Goal: Transaction & Acquisition: Purchase product/service

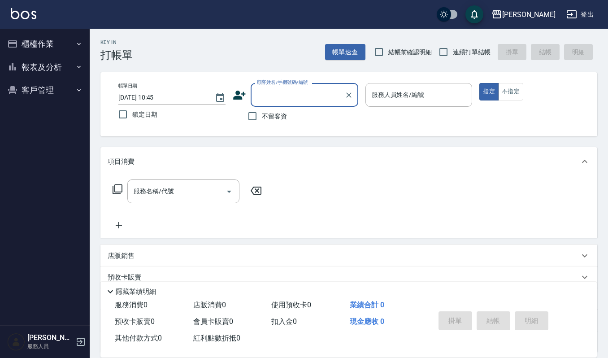
click at [37, 92] on button "客戶管理" at bounding box center [45, 90] width 83 height 23
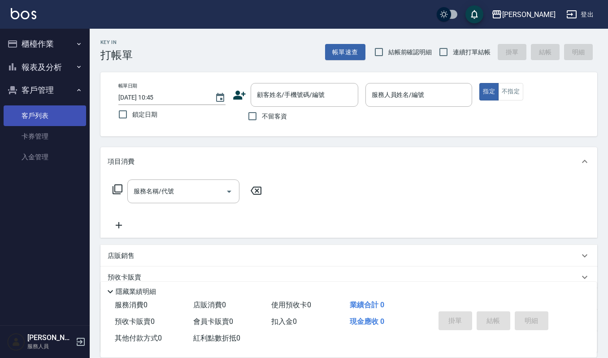
click at [48, 114] on link "客戶列表" at bounding box center [45, 115] width 83 height 21
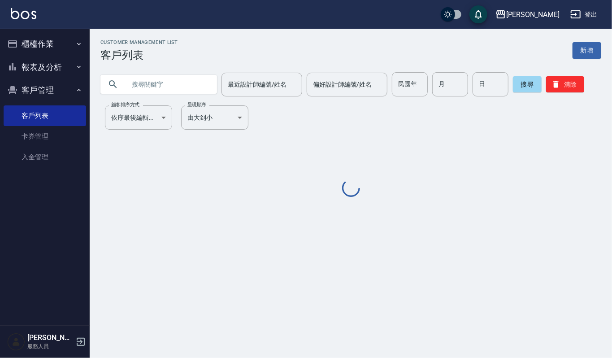
drag, startPoint x: 155, startPoint y: 81, endPoint x: 161, endPoint y: 79, distance: 5.5
click at [161, 79] on input "text" at bounding box center [168, 84] width 84 height 24
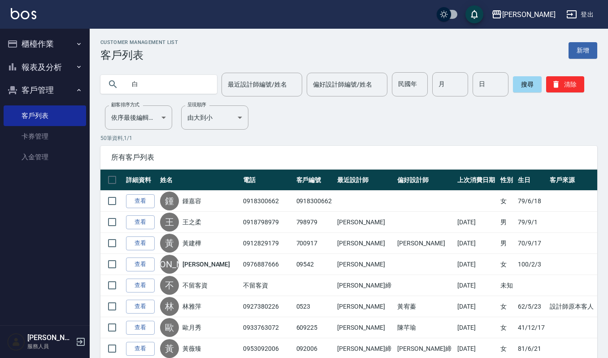
type input "白"
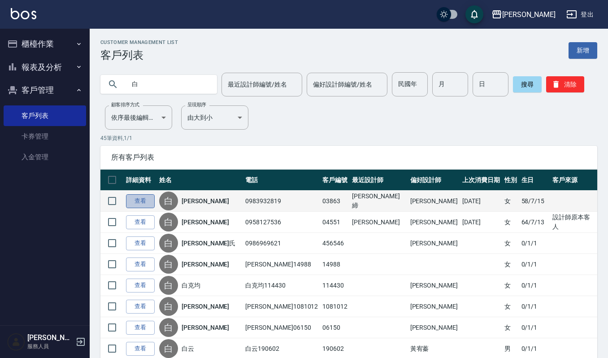
click at [145, 202] on link "查看" at bounding box center [140, 201] width 29 height 14
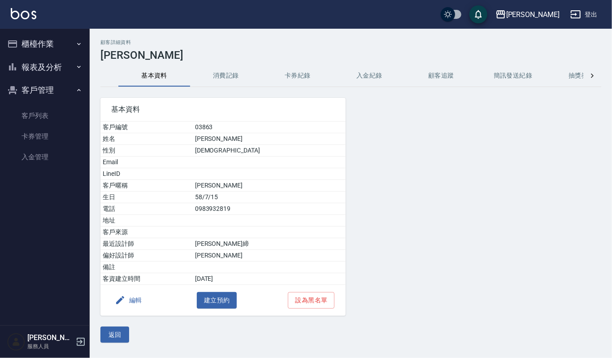
click at [236, 81] on button "消費記錄" at bounding box center [226, 76] width 72 height 22
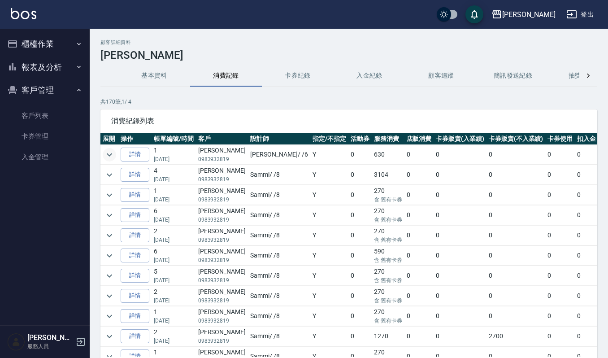
click at [109, 153] on icon "expand row" at bounding box center [109, 154] width 11 height 11
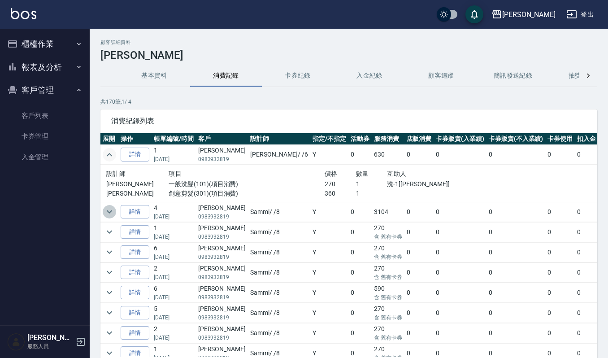
click at [108, 207] on icon "expand row" at bounding box center [109, 211] width 11 height 11
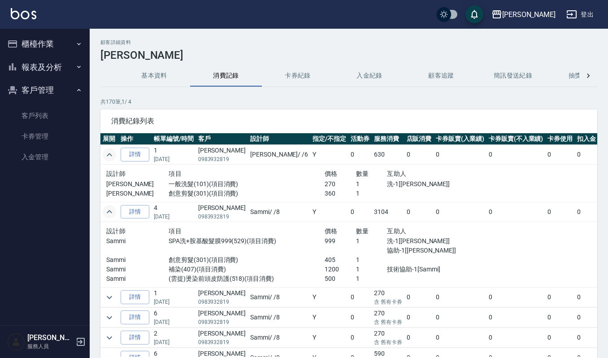
scroll to position [60, 0]
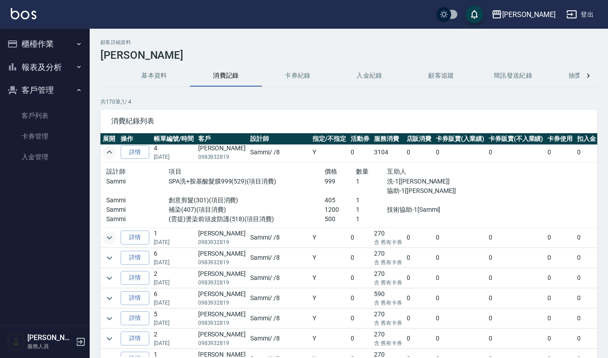
click at [110, 237] on icon "expand row" at bounding box center [109, 237] width 11 height 11
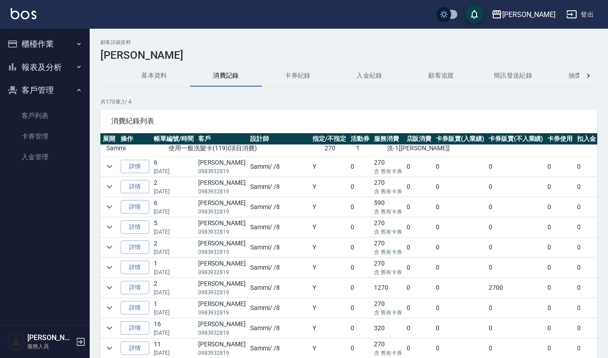
scroll to position [179, 0]
click at [108, 309] on icon "expand row" at bounding box center [109, 306] width 11 height 11
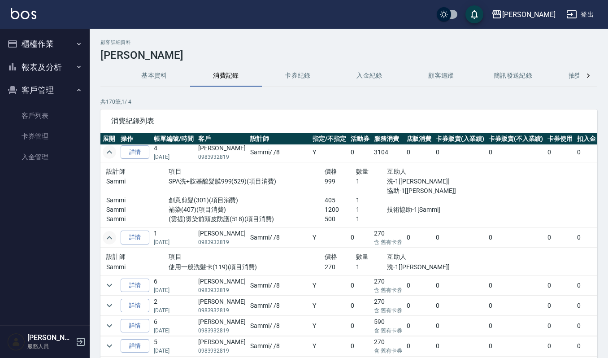
scroll to position [0, 0]
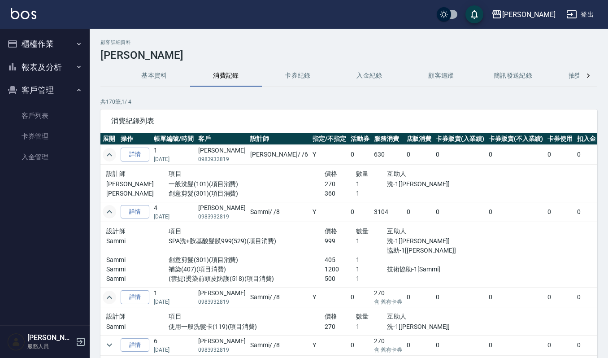
click at [308, 74] on button "卡券紀錄" at bounding box center [298, 76] width 72 height 22
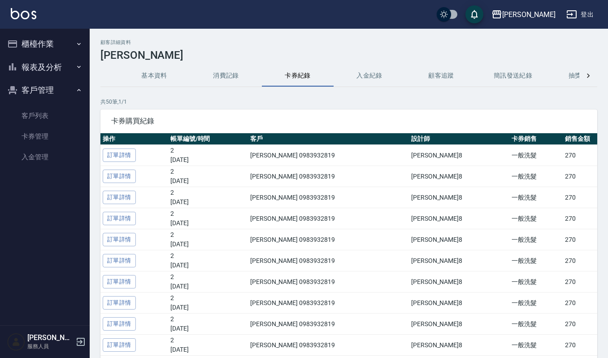
click at [135, 72] on button "基本資料" at bounding box center [154, 76] width 72 height 22
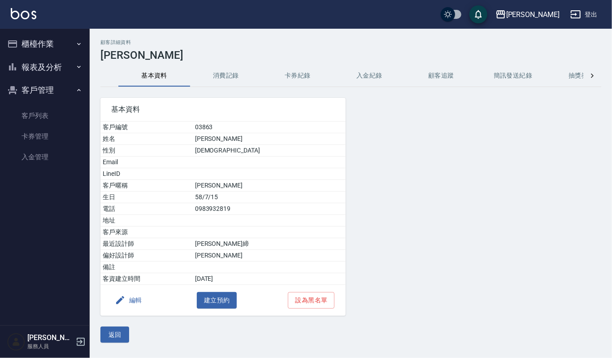
click at [205, 79] on button "消費記錄" at bounding box center [226, 76] width 72 height 22
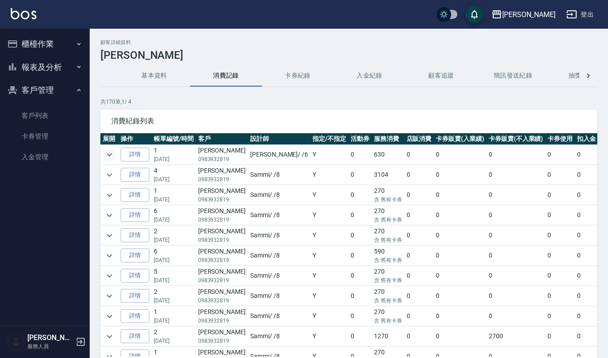
click at [114, 153] on icon "expand row" at bounding box center [109, 154] width 11 height 11
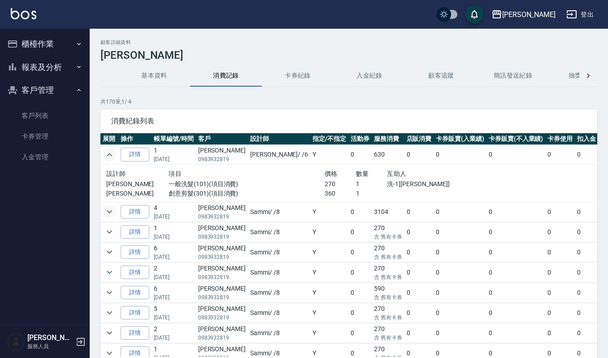
click at [106, 214] on icon "expand row" at bounding box center [109, 211] width 11 height 11
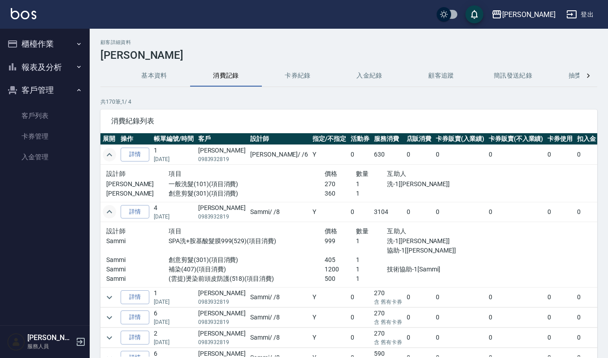
scroll to position [60, 0]
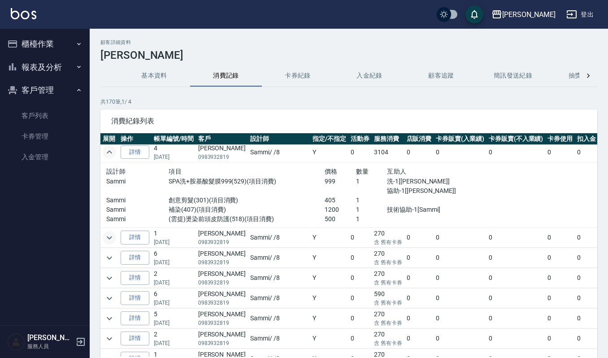
click at [109, 237] on icon "expand row" at bounding box center [109, 237] width 11 height 11
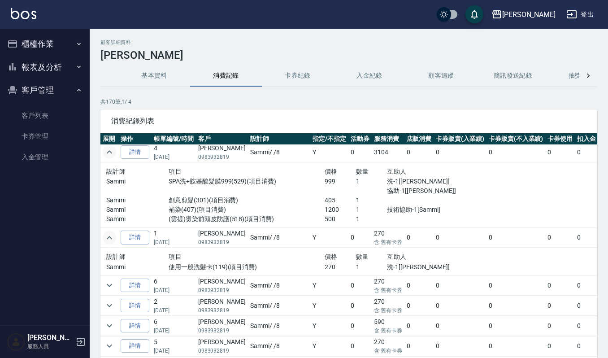
scroll to position [0, 0]
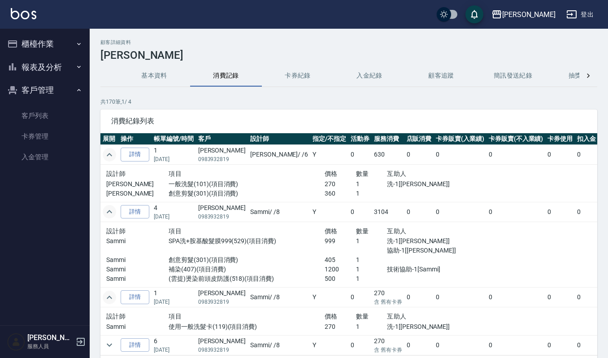
click at [56, 42] on button "櫃檯作業" at bounding box center [45, 43] width 83 height 23
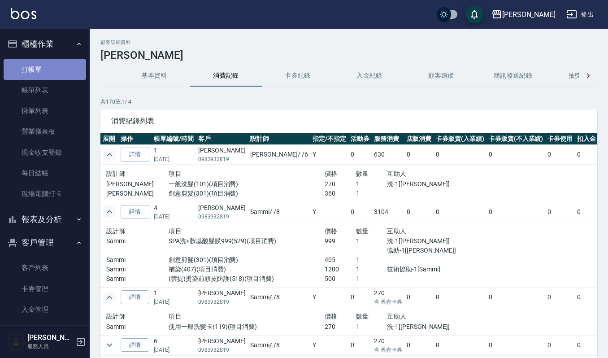
click at [70, 65] on link "打帳單" at bounding box center [45, 69] width 83 height 21
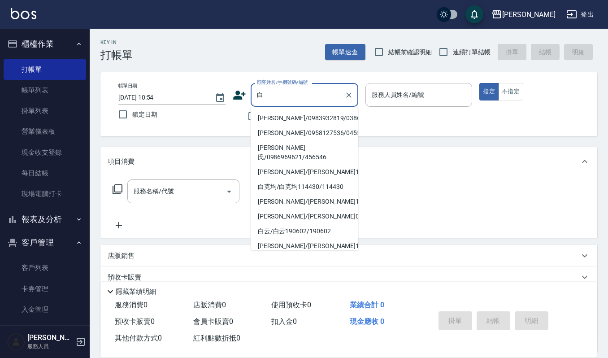
click at [288, 111] on li "[PERSON_NAME]/0983932819/03863" at bounding box center [305, 118] width 108 height 15
type input "[PERSON_NAME]/0983932819/03863"
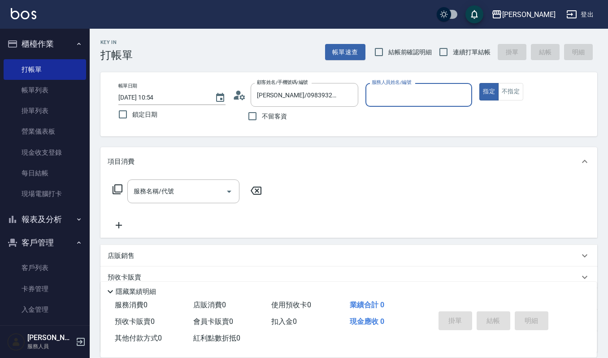
type input "Sammi-8"
click at [205, 200] on div "服務名稱/代號" at bounding box center [183, 191] width 112 height 24
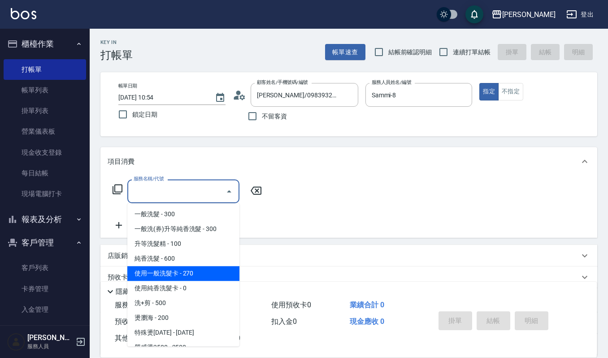
click at [221, 275] on span "使用一般洗髮卡 - 270" at bounding box center [183, 273] width 112 height 15
type input "使用一般洗髮卡(119)"
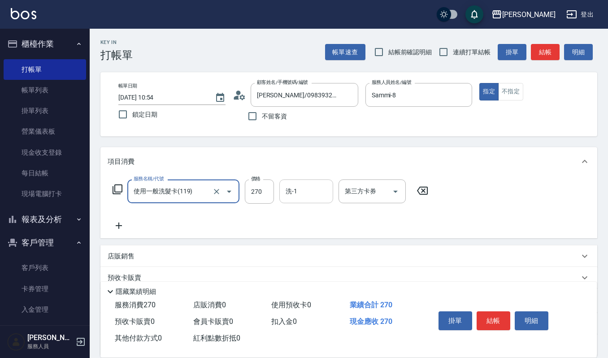
click at [286, 191] on input "洗-1" at bounding box center [307, 191] width 46 height 16
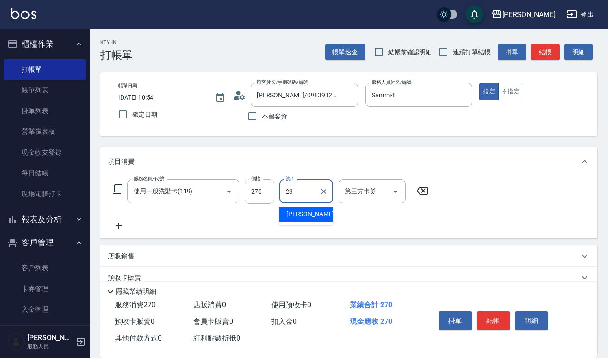
type input "[PERSON_NAME]-23"
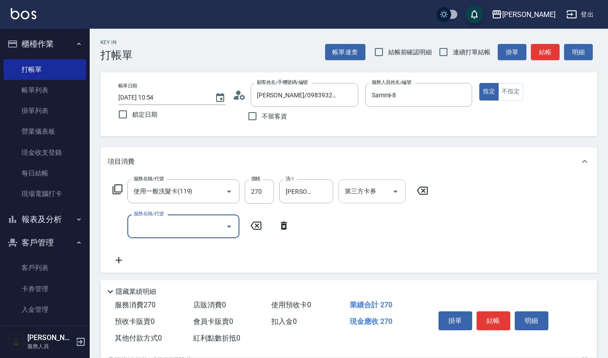
click at [375, 191] on input "第三方卡券" at bounding box center [366, 191] width 46 height 16
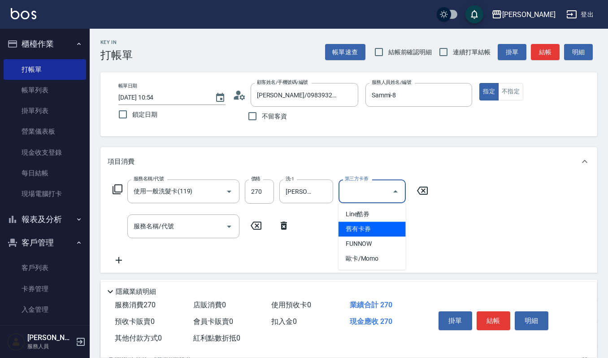
click at [366, 222] on span "舊有卡券" at bounding box center [372, 229] width 67 height 15
type input "舊有卡券"
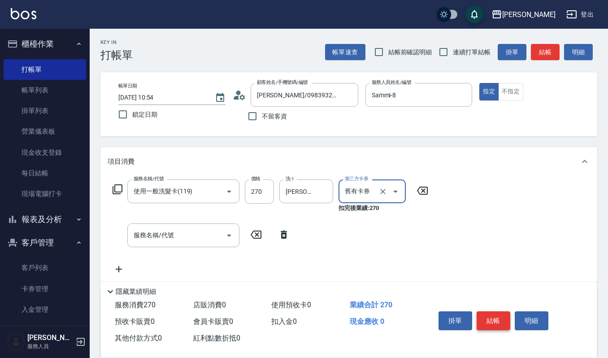
click at [503, 318] on button "結帳" at bounding box center [494, 320] width 34 height 19
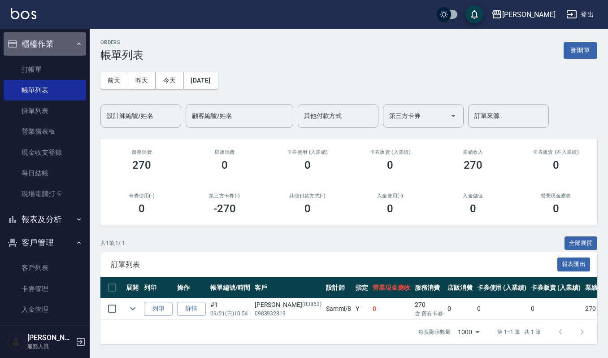
click at [61, 44] on button "櫃檯作業" at bounding box center [45, 43] width 83 height 23
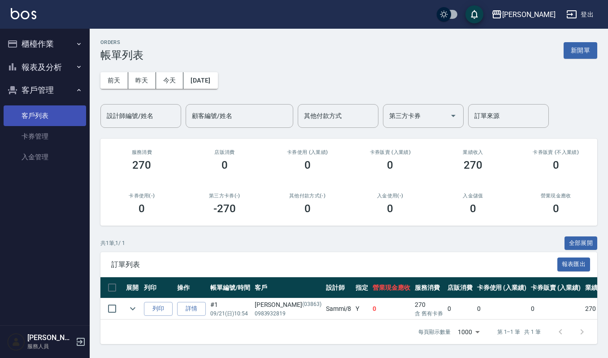
click at [67, 114] on link "客戶列表" at bounding box center [45, 115] width 83 height 21
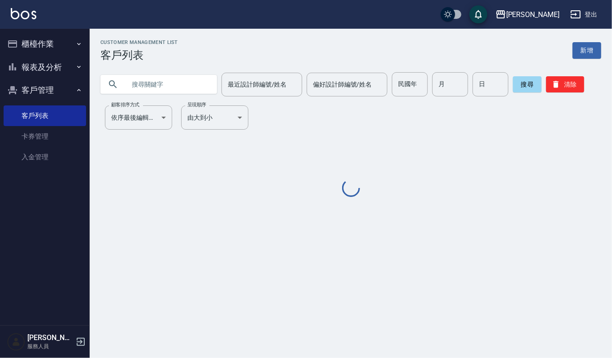
drag, startPoint x: 183, startPoint y: 80, endPoint x: 175, endPoint y: 108, distance: 29.1
click at [182, 85] on input "text" at bounding box center [168, 84] width 84 height 24
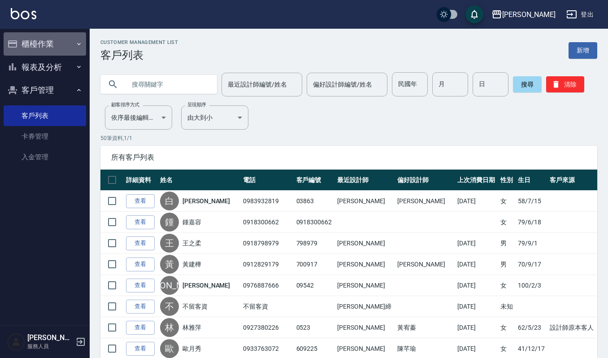
click at [69, 45] on button "櫃檯作業" at bounding box center [45, 43] width 83 height 23
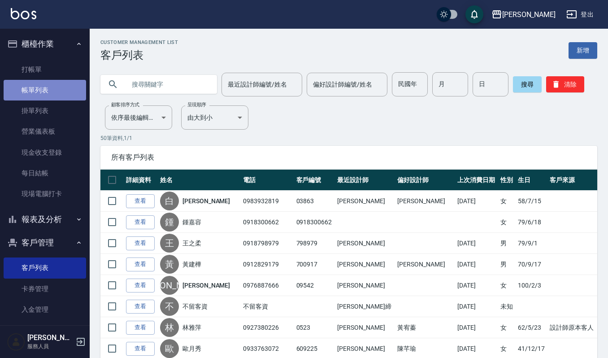
click at [70, 92] on link "帳單列表" at bounding box center [45, 90] width 83 height 21
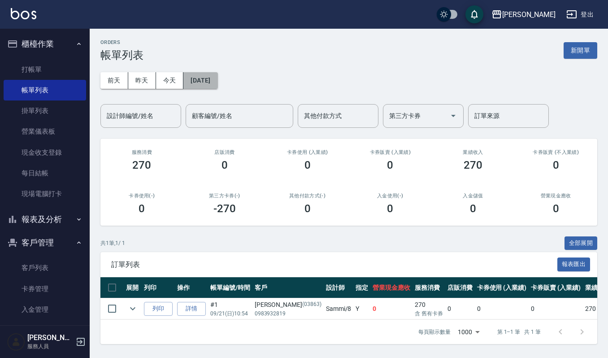
click at [200, 76] on button "[DATE]" at bounding box center [200, 80] width 34 height 17
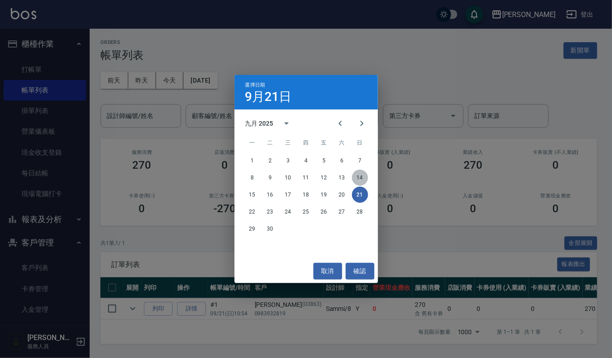
click at [360, 175] on button "14" at bounding box center [360, 178] width 16 height 16
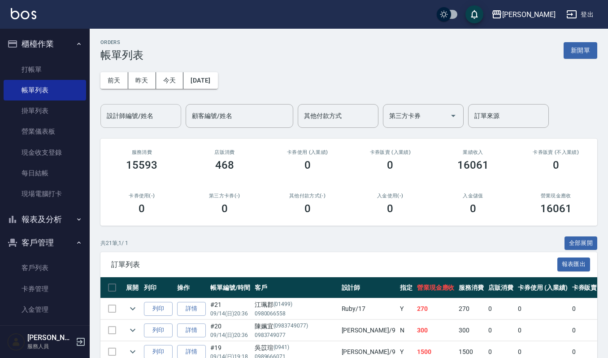
click at [137, 114] on input "設計師編號/姓名" at bounding box center [141, 116] width 73 height 16
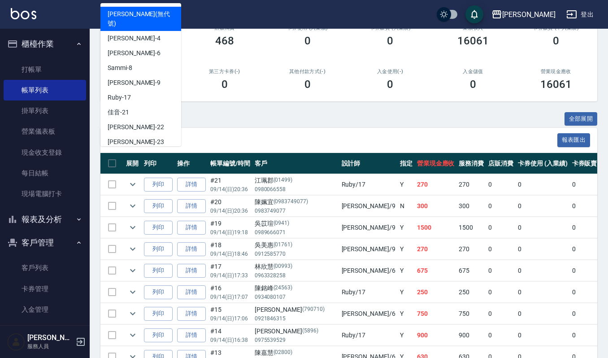
scroll to position [121, 0]
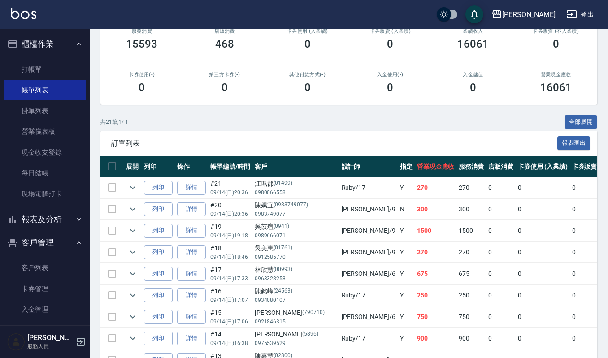
click at [208, 109] on div "ORDERS 帳單列表 新開單 [DATE] [DATE] [DATE] [DATE] 設計師編號/姓名 設計師編號/姓名 顧客編號/姓名 顧客編號/姓名 其…" at bounding box center [349, 286] width 519 height 757
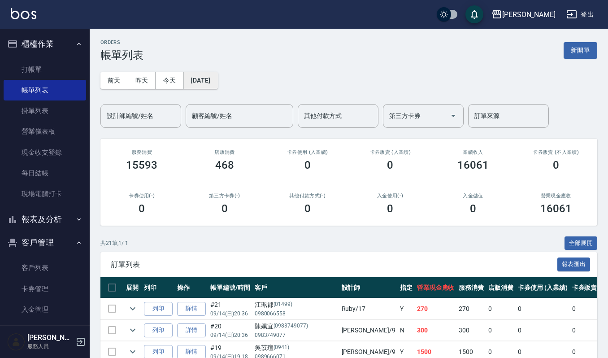
click at [211, 85] on button "[DATE]" at bounding box center [200, 80] width 34 height 17
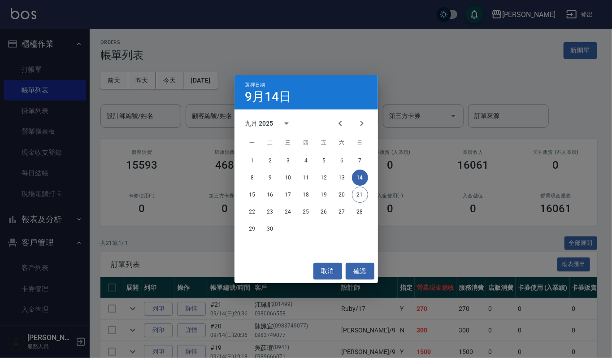
click at [413, 234] on div "選擇日期 [DATE] 九月 2025 一 二 三 四 五 六 日 1 2 3 4 5 6 7 8 9 10 11 12 13 14 15 16 17 18 …" at bounding box center [306, 179] width 612 height 358
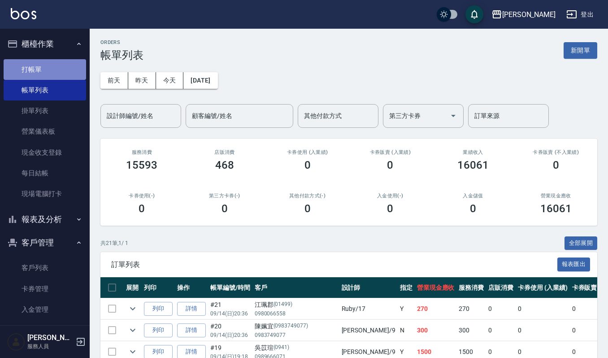
click at [49, 77] on link "打帳單" at bounding box center [45, 69] width 83 height 21
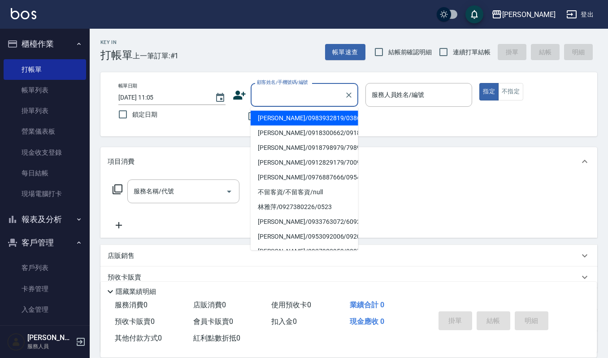
click at [282, 98] on input "顧客姓名/手機號碼/編號" at bounding box center [298, 95] width 86 height 16
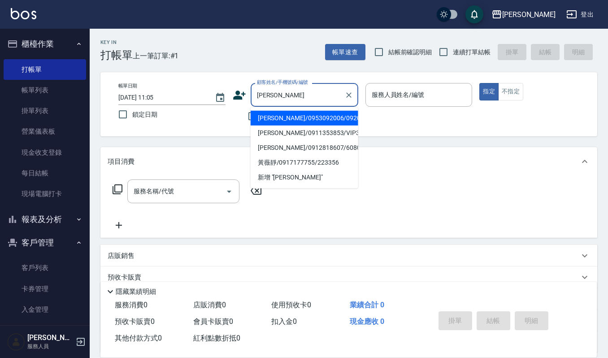
click at [318, 116] on li "[PERSON_NAME]/0953092006/092006" at bounding box center [305, 118] width 108 height 15
type input "[PERSON_NAME]/0953092006/092006"
type input "Joalin-6"
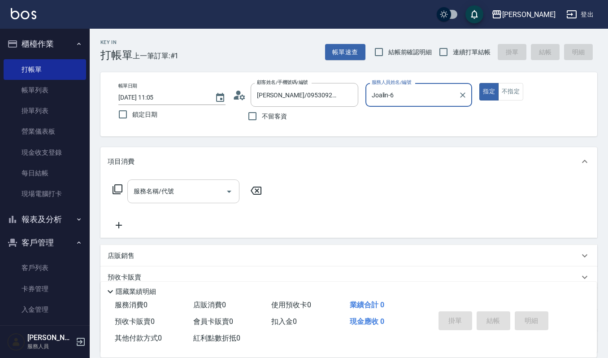
drag, startPoint x: 175, startPoint y: 192, endPoint x: 182, endPoint y: 189, distance: 8.2
click at [180, 190] on input "服務名稱/代號" at bounding box center [176, 191] width 91 height 16
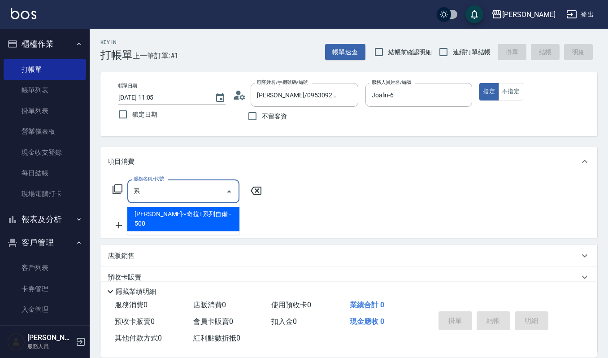
type input "隙"
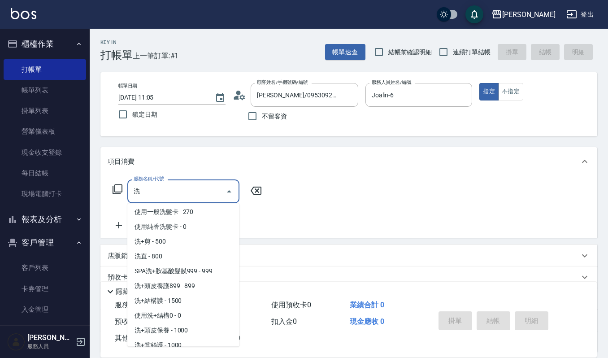
scroll to position [65, 0]
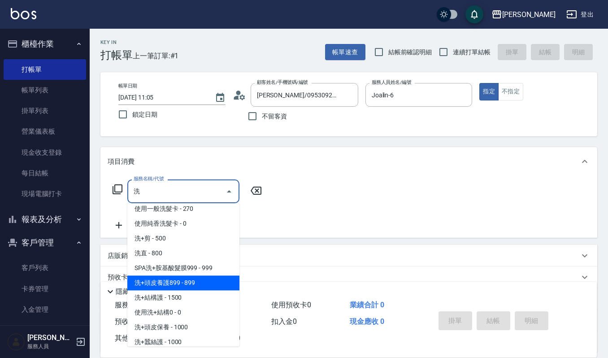
click at [193, 284] on span "洗+頭皮養護899 - 899" at bounding box center [183, 282] width 112 height 15
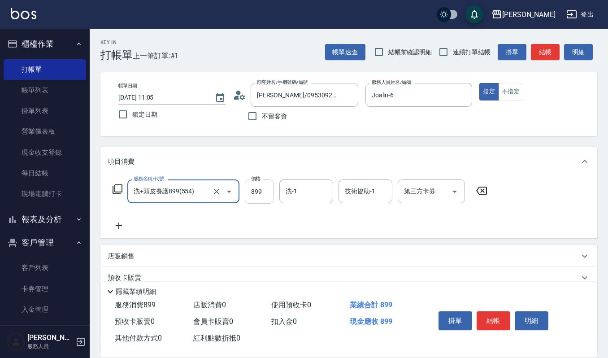
type input "洗+頭皮養護899(554)"
click at [268, 196] on input "899" at bounding box center [259, 191] width 29 height 24
type input "1299"
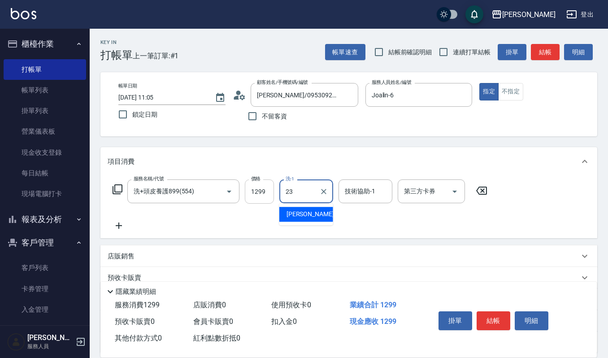
type input "[PERSON_NAME]-23"
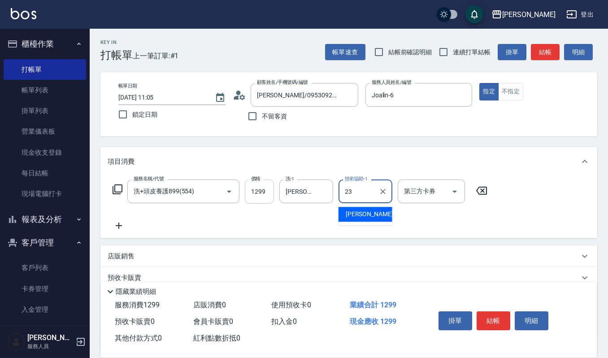
type input "[PERSON_NAME]-23"
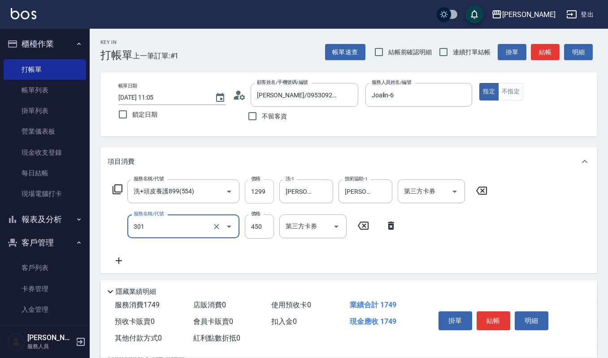
type input "創意剪髮(301)"
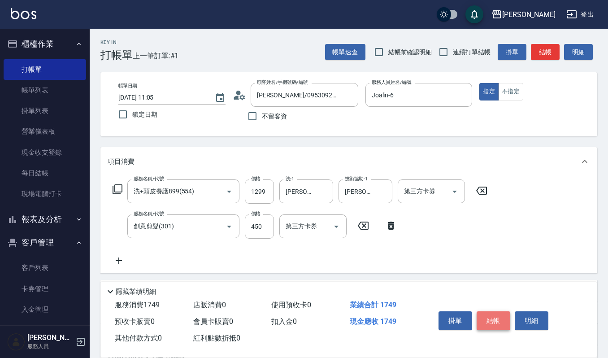
click at [490, 318] on button "結帳" at bounding box center [494, 320] width 34 height 19
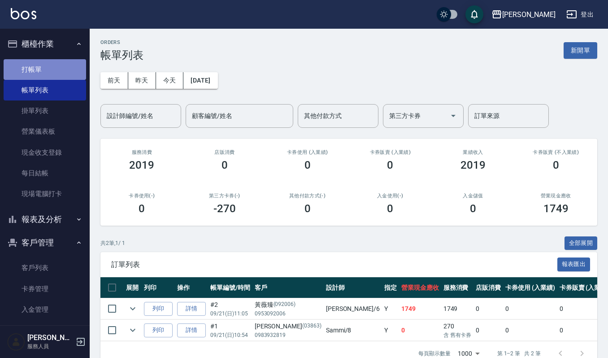
click at [53, 63] on link "打帳單" at bounding box center [45, 69] width 83 height 21
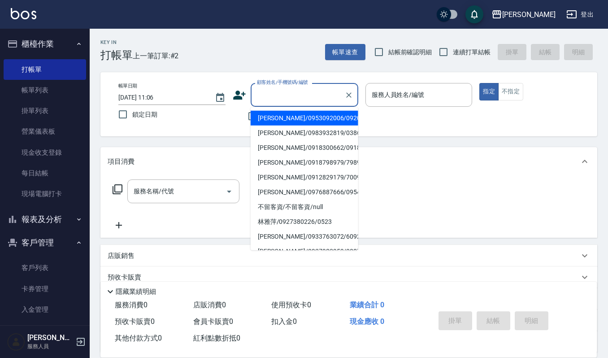
click at [306, 97] on input "顧客姓名/手機號碼/編號" at bounding box center [298, 95] width 86 height 16
click at [304, 126] on li "[PERSON_NAME]/0918300662/0918300662" at bounding box center [305, 118] width 108 height 15
type input "[PERSON_NAME]/0918300662/0918300662"
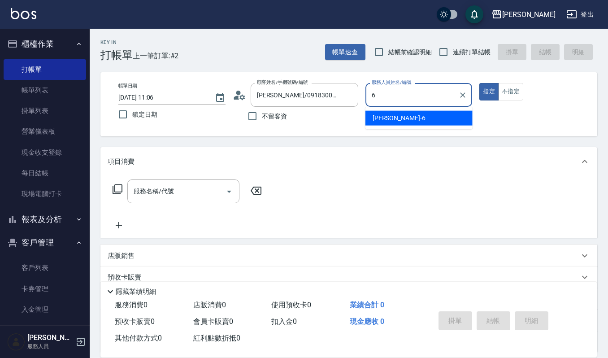
type input "Joalin-6"
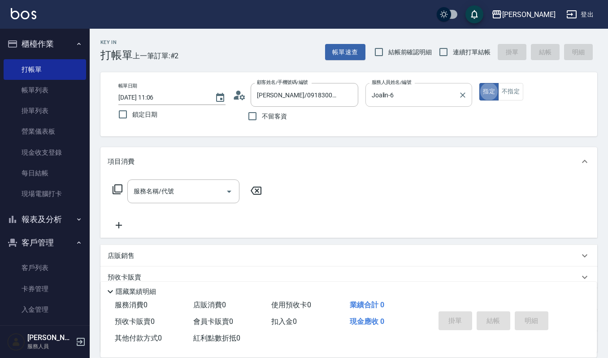
type button "true"
click at [243, 94] on icon at bounding box center [239, 94] width 13 height 13
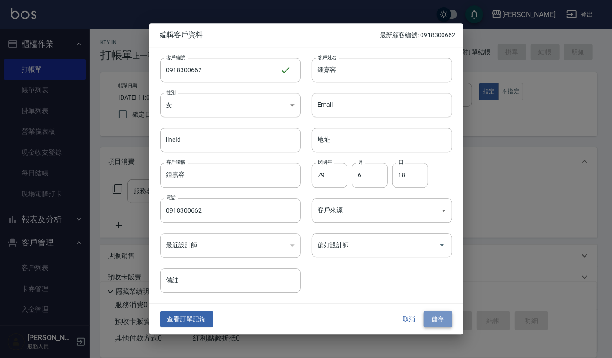
click at [431, 319] on button "儲存" at bounding box center [438, 319] width 29 height 17
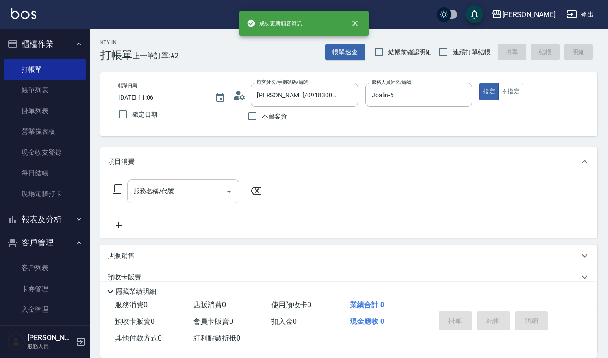
click at [190, 190] on input "服務名稱/代號" at bounding box center [176, 191] width 91 height 16
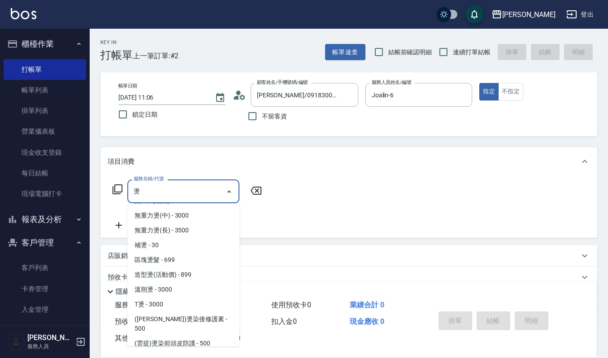
scroll to position [82, 0]
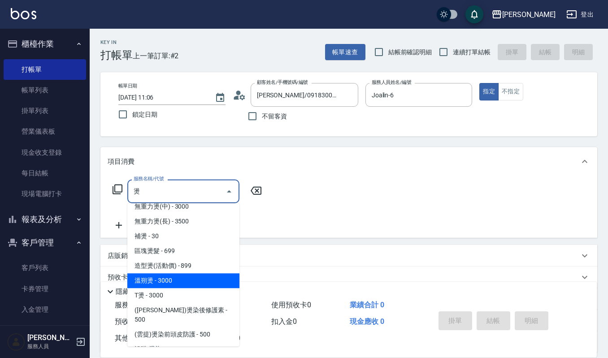
click at [196, 279] on span "溫朔燙 - 3000" at bounding box center [183, 280] width 112 height 15
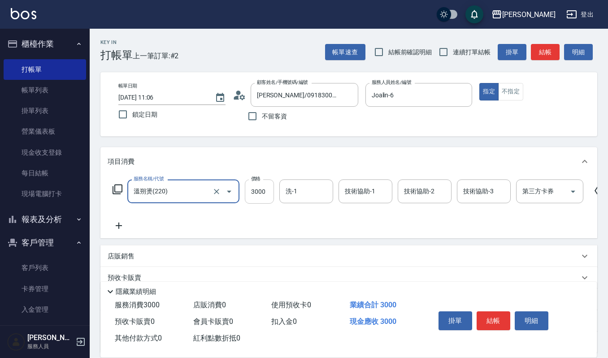
type input "溫朔燙(220)"
click at [270, 194] on input "3000" at bounding box center [259, 191] width 29 height 24
type input "4500"
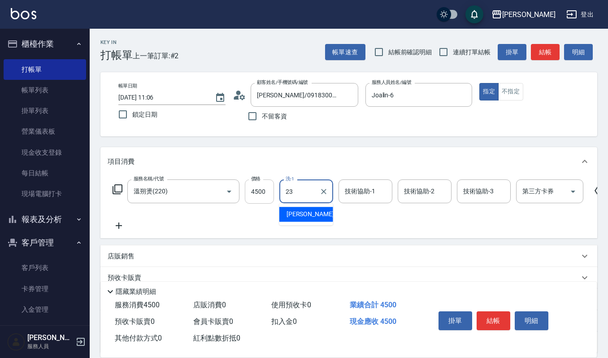
type input "[PERSON_NAME]-23"
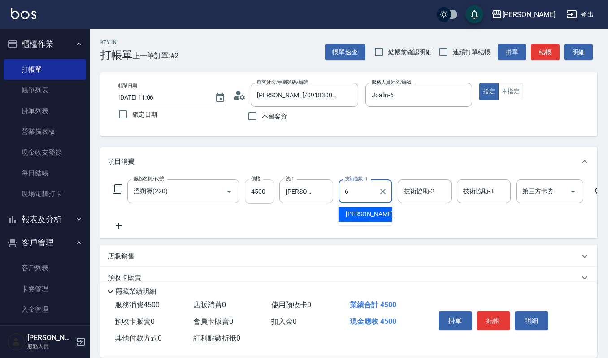
type input "Joalin-6"
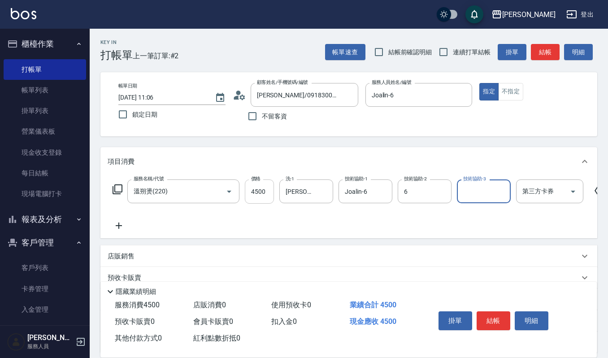
type input "Joalin-6"
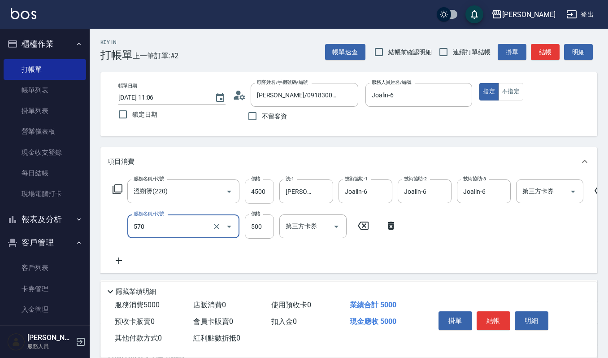
type input "(設計師自備)藍色小精靈(570)"
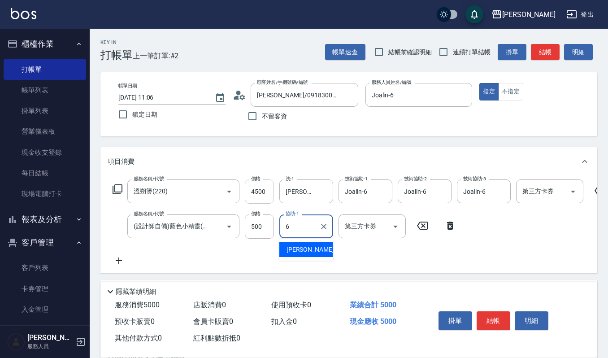
type input "Joalin-6"
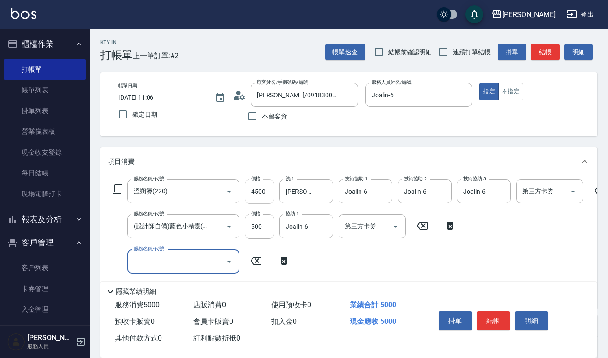
scroll to position [0, 0]
click at [219, 265] on input "7" at bounding box center [176, 261] width 91 height 16
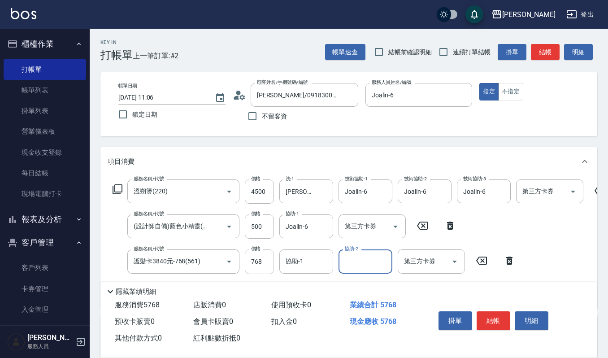
click at [261, 258] on input "768" at bounding box center [259, 261] width 29 height 24
click at [221, 262] on button "Clear" at bounding box center [216, 261] width 13 height 13
type input "護髮卡3840元-768(561)"
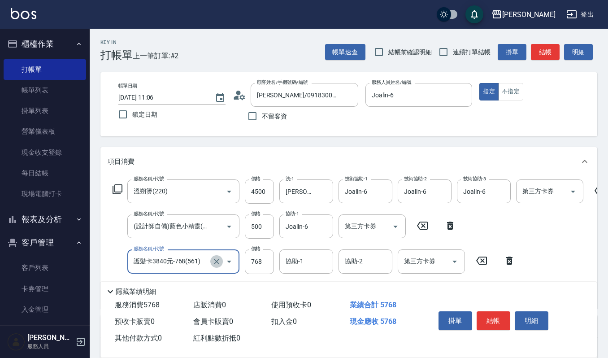
click at [217, 262] on icon "Clear" at bounding box center [216, 261] width 5 height 5
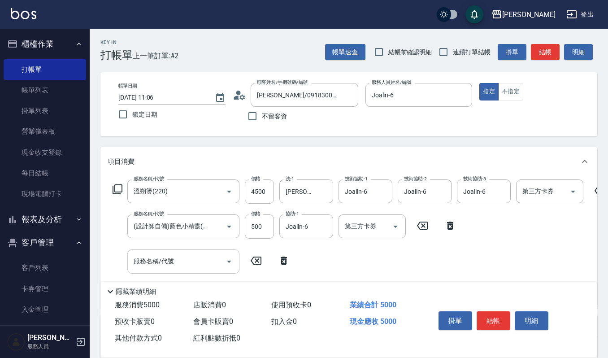
click at [245, 255] on div "服務名稱/代號 服務名稱/代號" at bounding box center [202, 261] width 188 height 24
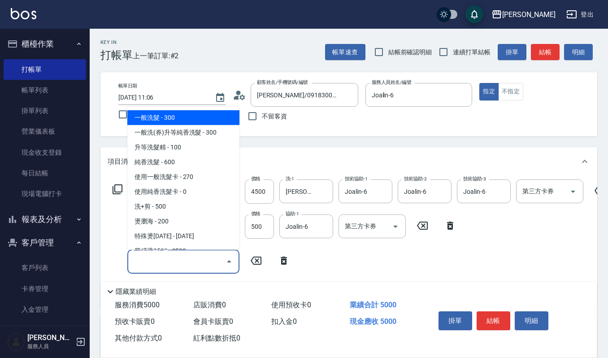
click at [208, 260] on input "服務名稱/代號" at bounding box center [176, 261] width 91 height 16
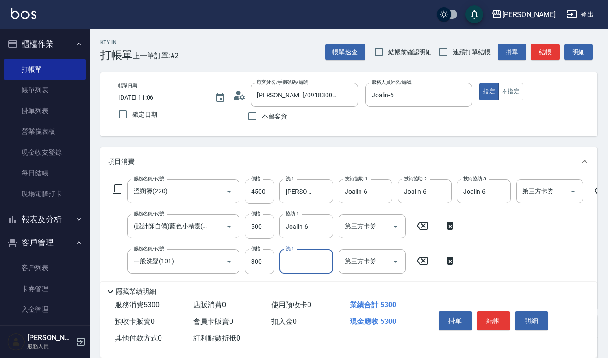
click at [221, 264] on icon "Clear" at bounding box center [216, 261] width 9 height 9
type input "一般洗髮(101)"
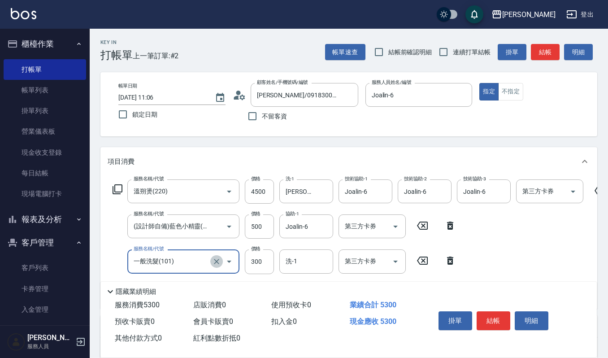
click at [216, 264] on icon "Clear" at bounding box center [216, 261] width 9 height 9
type input "ㄉˇ"
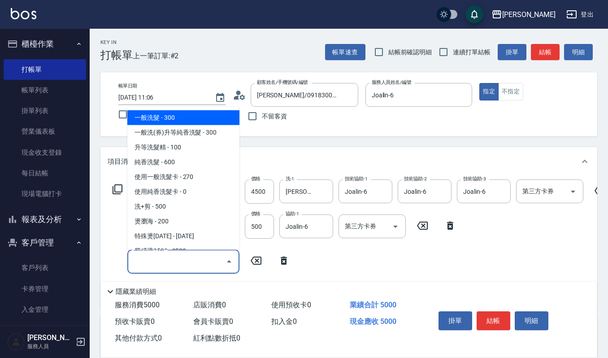
type input "˙"
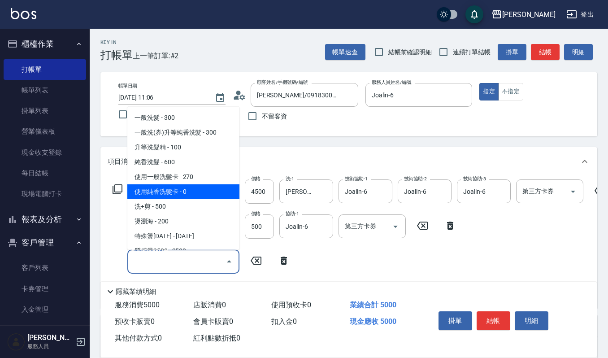
scroll to position [1636, 0]
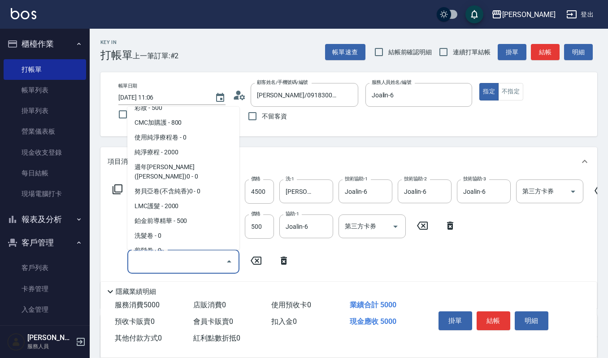
type input "入金(998)"
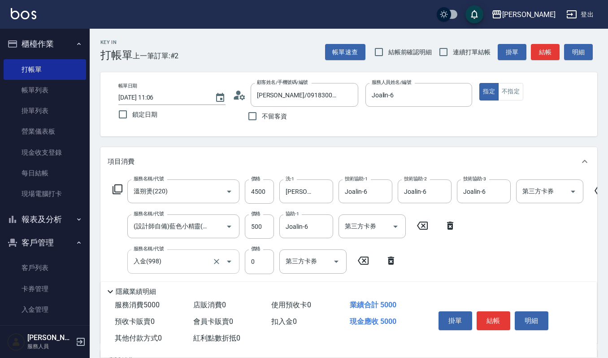
scroll to position [0, 0]
click at [216, 262] on icon "Clear" at bounding box center [216, 261] width 5 height 5
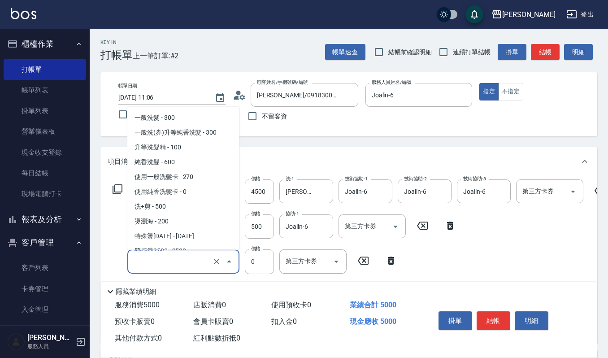
click at [191, 258] on input "服務名稱/代號" at bounding box center [170, 261] width 79 height 16
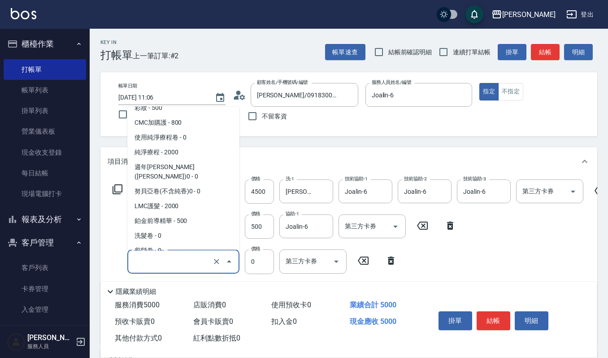
scroll to position [4, 0]
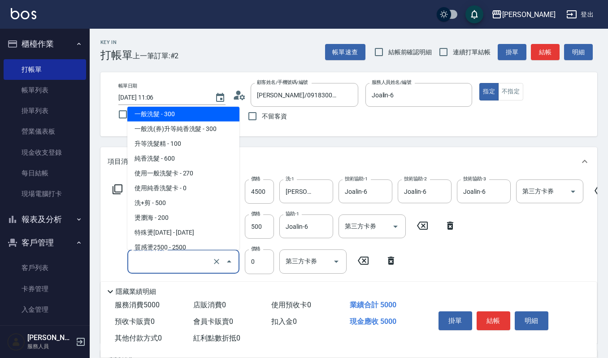
type input "一般洗髮(101)"
type input "300"
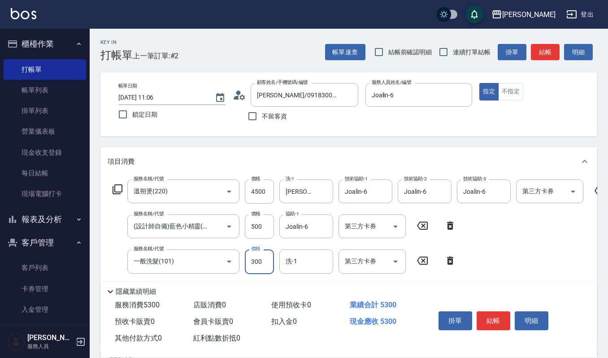
click at [219, 264] on icon "Clear" at bounding box center [216, 261] width 9 height 9
type input "一般洗髮(101)"
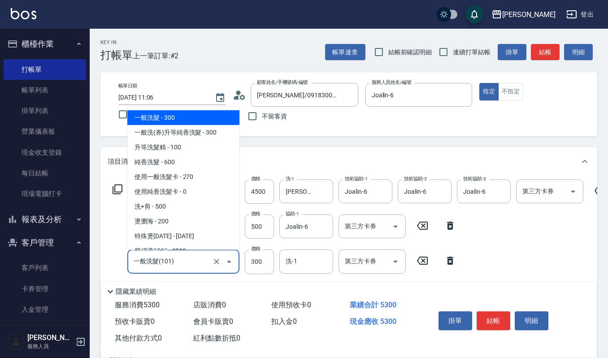
click at [197, 262] on input "一般洗髮(101)" at bounding box center [170, 261] width 79 height 16
click at [217, 261] on icon "Clear" at bounding box center [216, 261] width 5 height 5
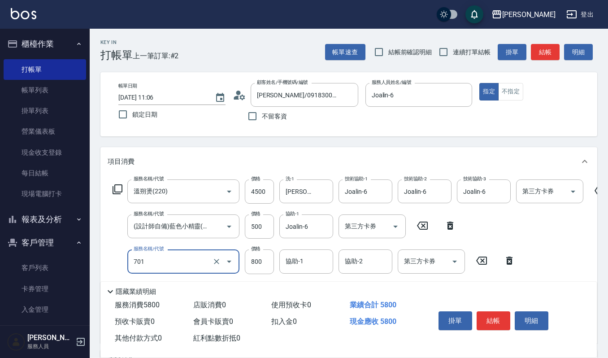
type input "CMC加購護(701)"
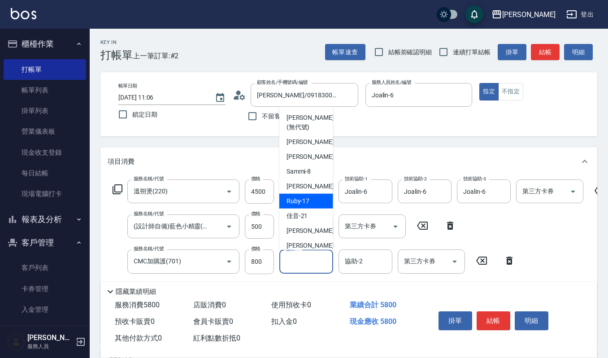
type input "Ruby-17"
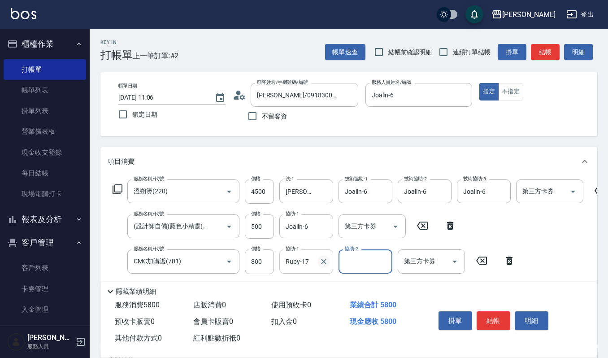
click at [323, 260] on icon "Clear" at bounding box center [323, 261] width 5 height 5
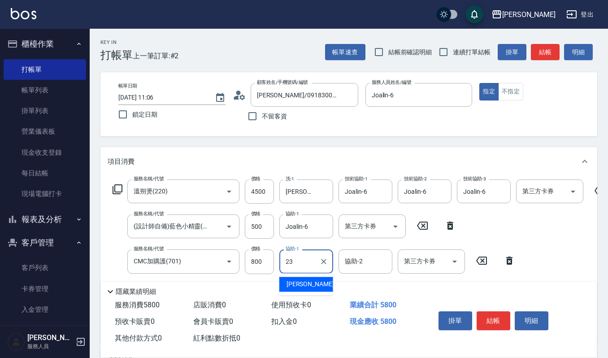
type input "[PERSON_NAME]-23"
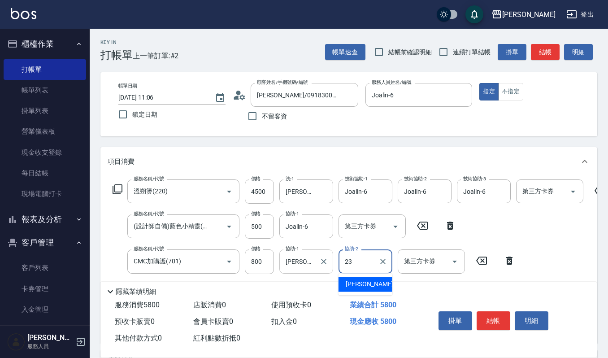
type input "[PERSON_NAME]-23"
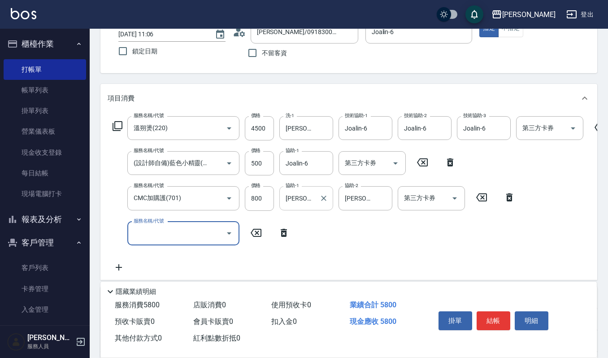
scroll to position [68, 0]
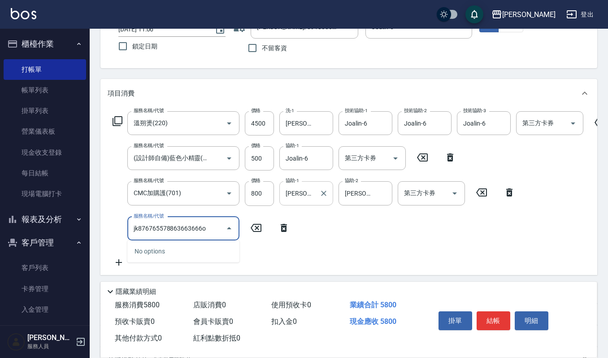
type input "jk876765578863663666o"
click at [257, 227] on icon at bounding box center [256, 228] width 11 height 8
type input "CMC加購護(701)"
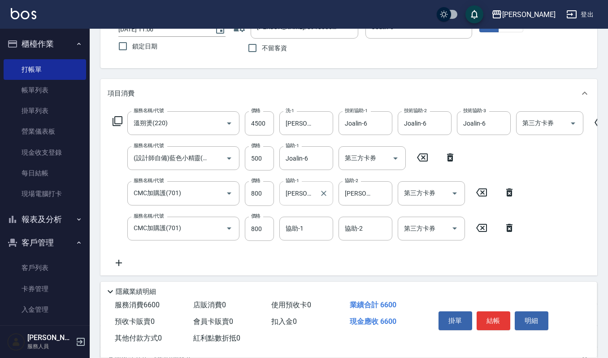
click at [511, 227] on icon at bounding box center [509, 228] width 6 height 8
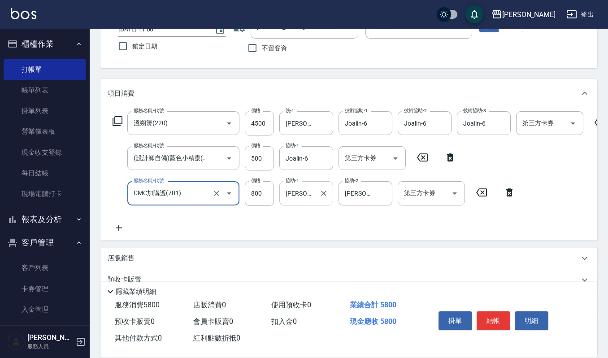
scroll to position [0, 0]
click at [495, 320] on button "結帳" at bounding box center [494, 320] width 34 height 19
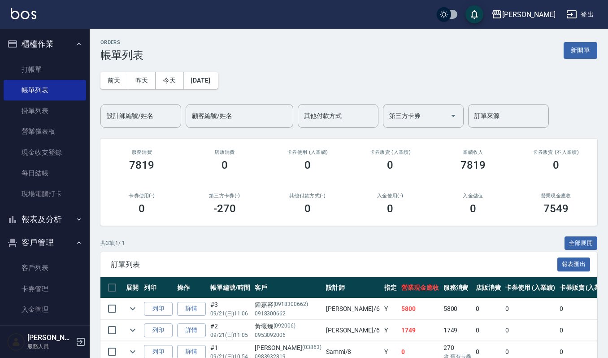
scroll to position [39, 0]
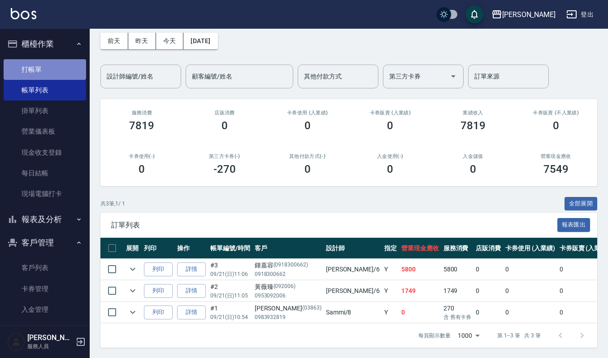
click at [58, 65] on link "打帳單" at bounding box center [45, 69] width 83 height 21
